Goal: Find specific page/section: Find specific page/section

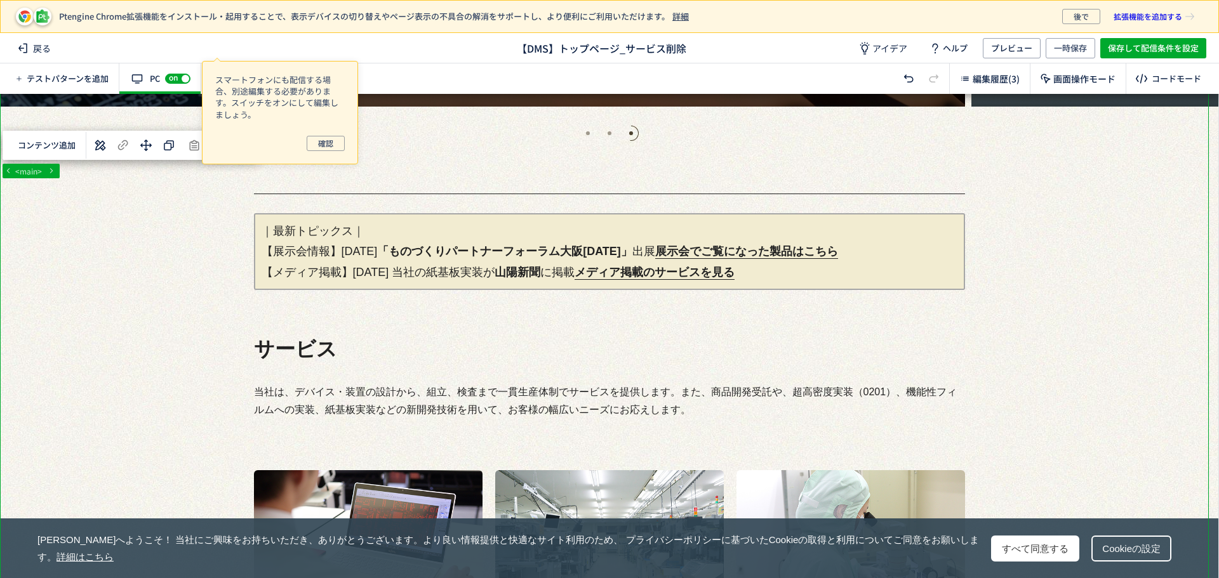
scroll to position [445, 0]
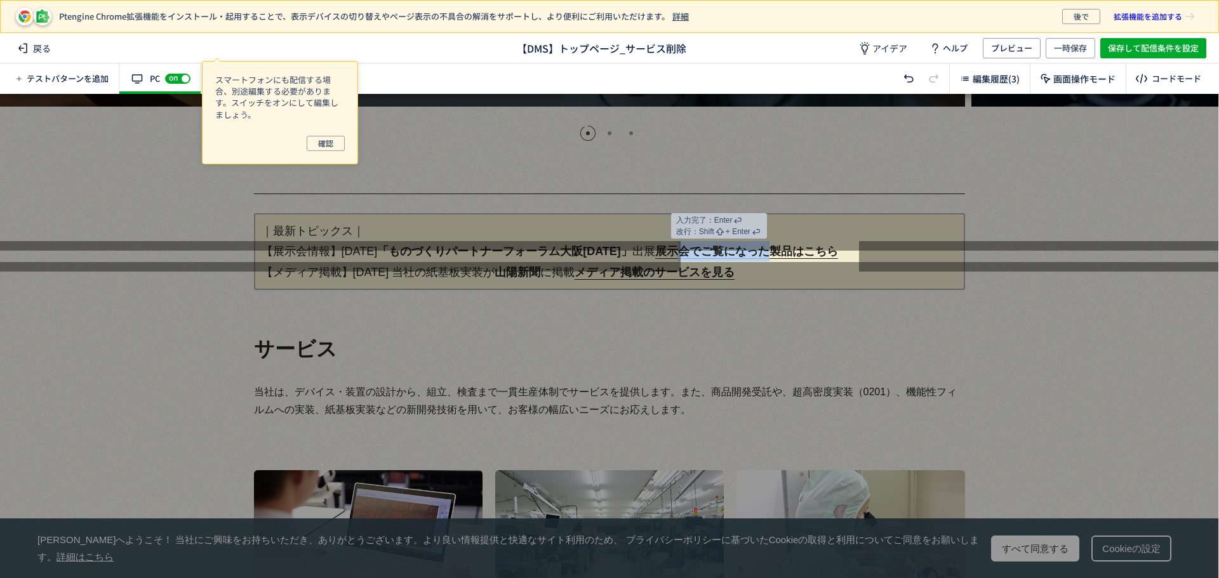
drag, startPoint x: 699, startPoint y: 255, endPoint x: 785, endPoint y: 255, distance: 86.4
click at [785, 255] on link "展示会でご覧になった製品はこちら" at bounding box center [746, 252] width 183 height 14
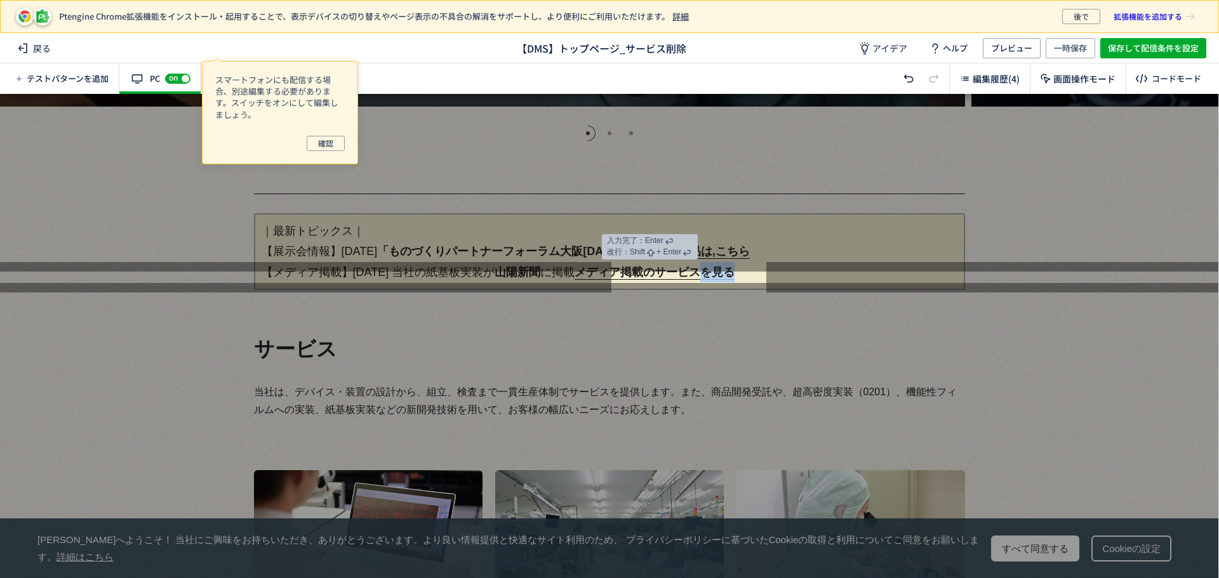
drag, startPoint x: 731, startPoint y: 271, endPoint x: 766, endPoint y: 271, distance: 35.6
click at [849, 291] on div at bounding box center [609, 430] width 1219 height 295
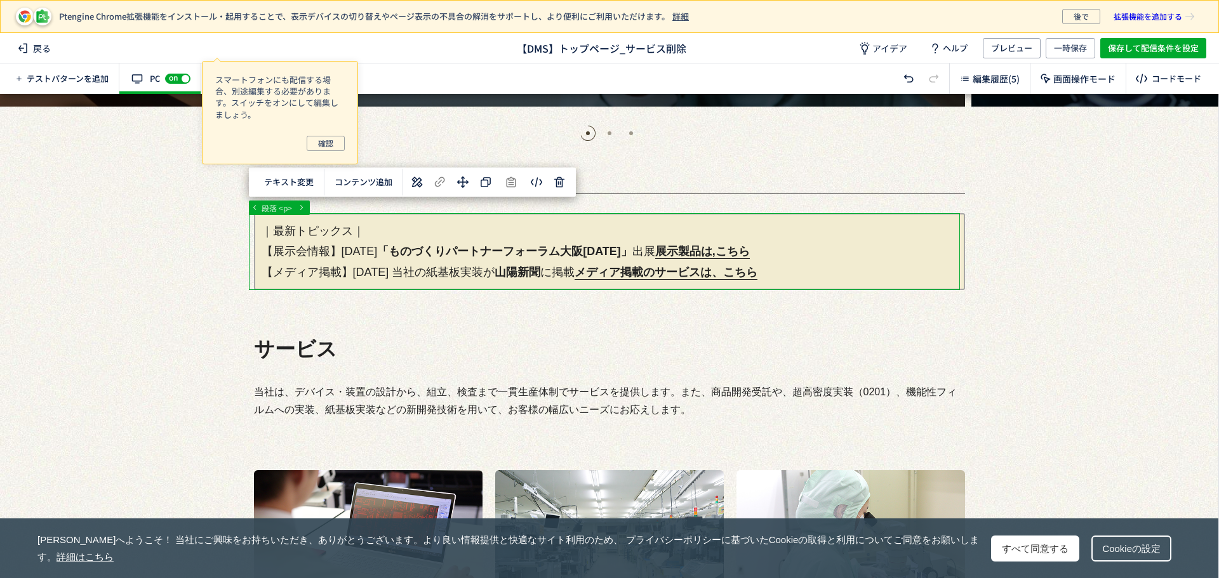
click at [1151, 48] on span "保存して配信条件を設定" at bounding box center [1153, 48] width 91 height 20
